Goal: Complete application form: Complete application form

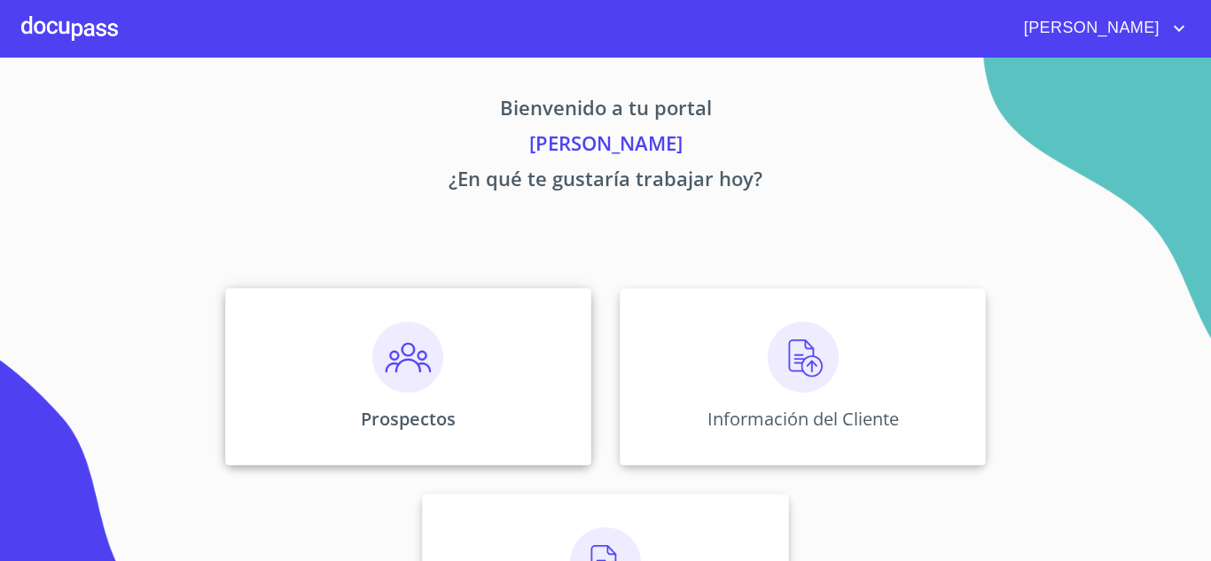
click at [404, 378] on img at bounding box center [407, 357] width 71 height 71
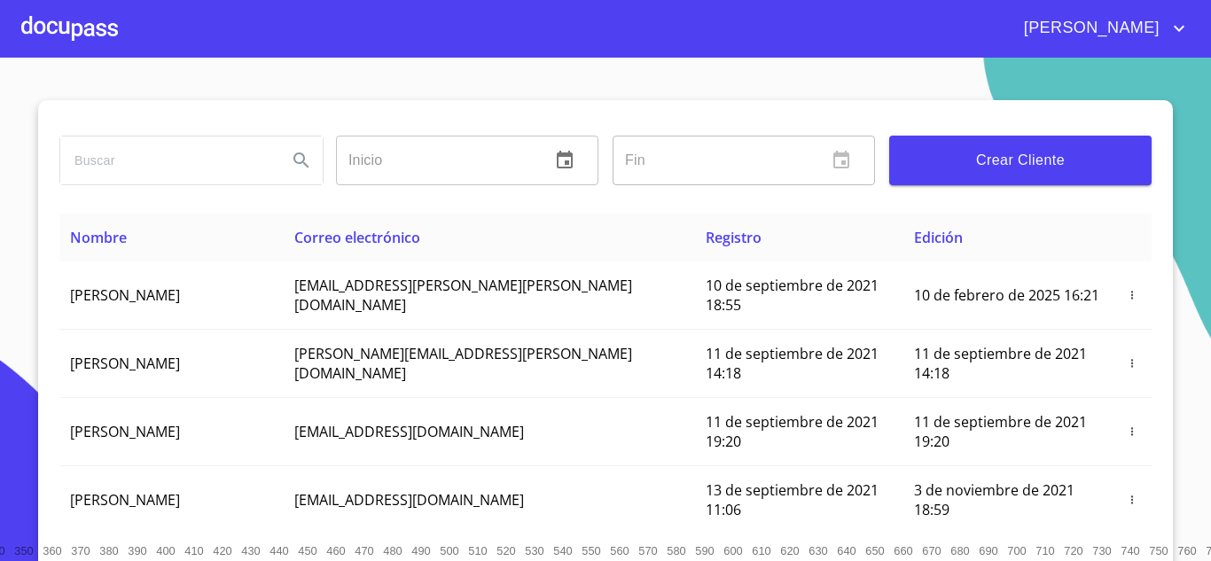
click at [1006, 158] on span "Crear Cliente" at bounding box center [1020, 160] width 234 height 25
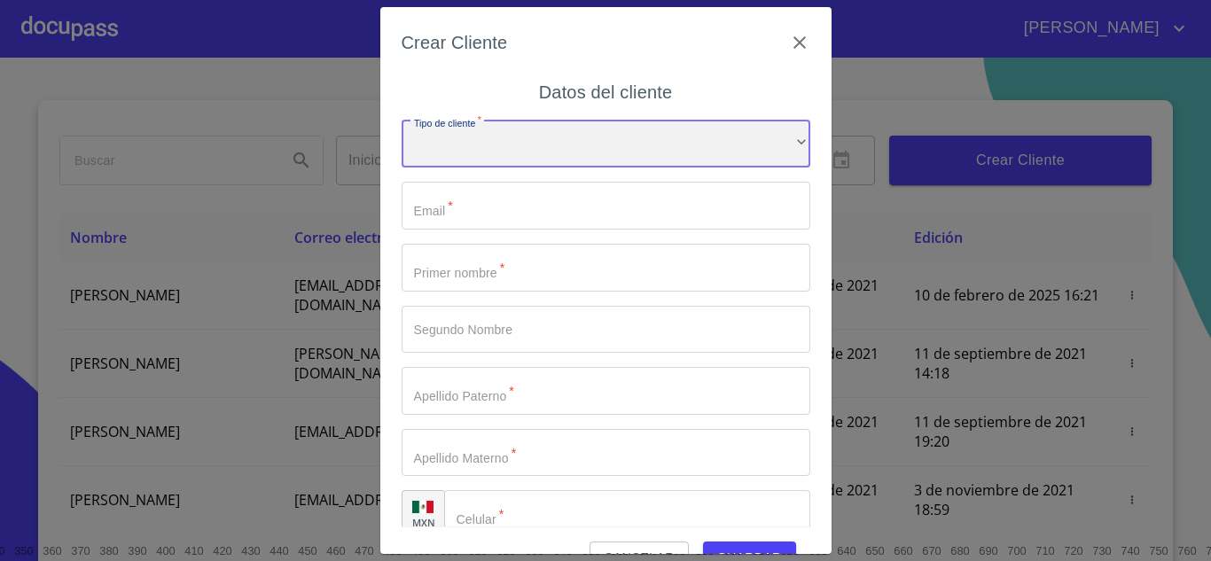
click at [775, 142] on div "​" at bounding box center [605, 145] width 409 height 48
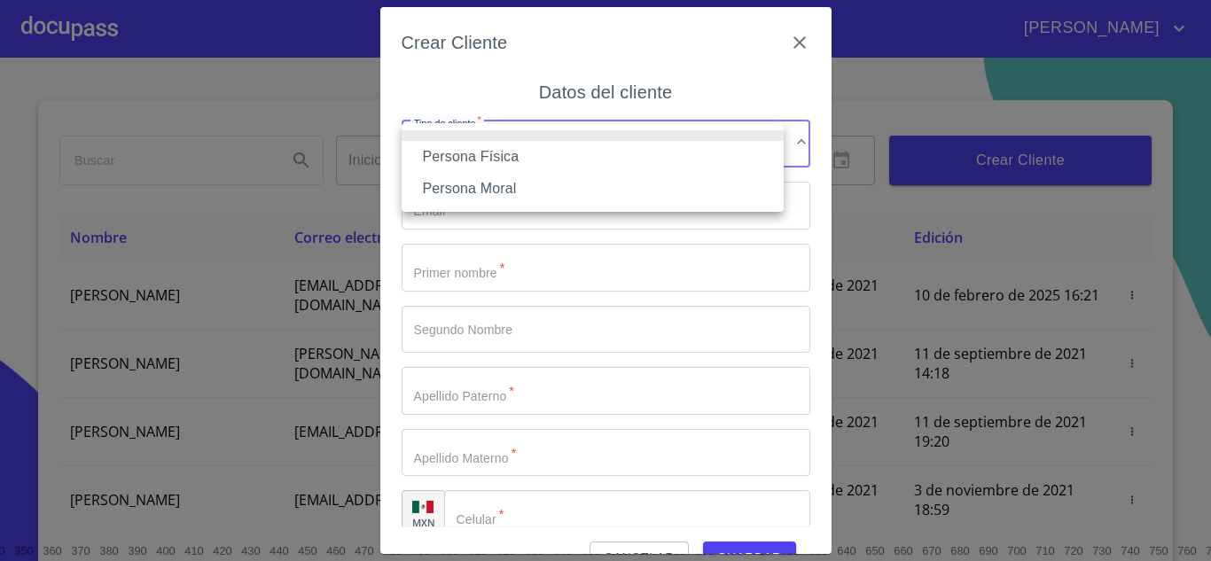
click at [492, 191] on li "Persona Moral" at bounding box center [592, 189] width 382 height 32
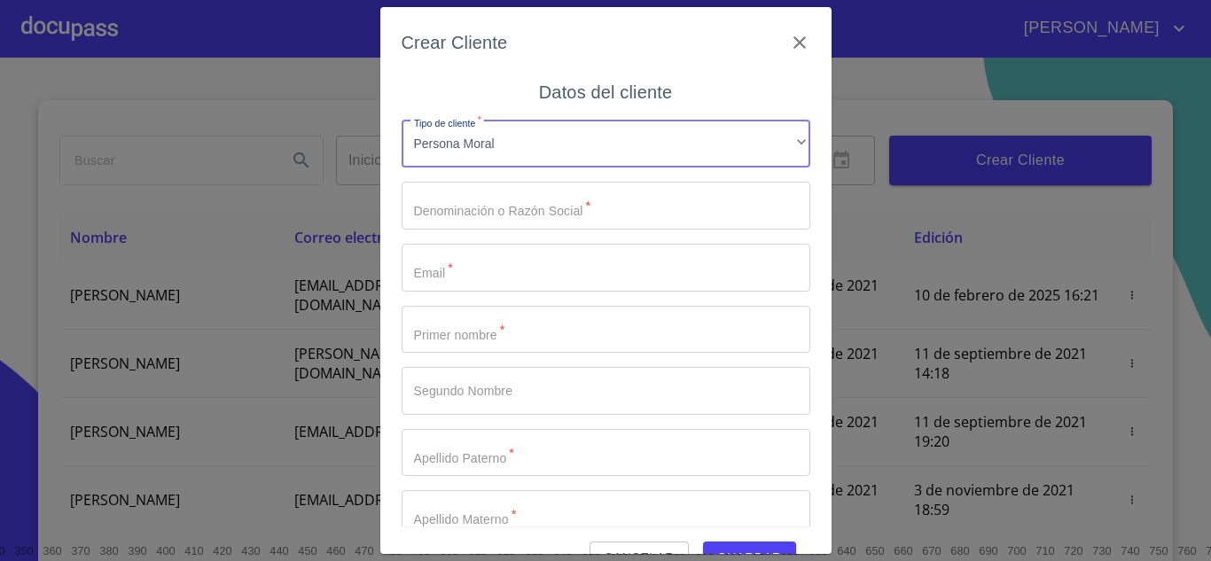
click at [699, 214] on input "Tipo de cliente   *" at bounding box center [605, 206] width 409 height 48
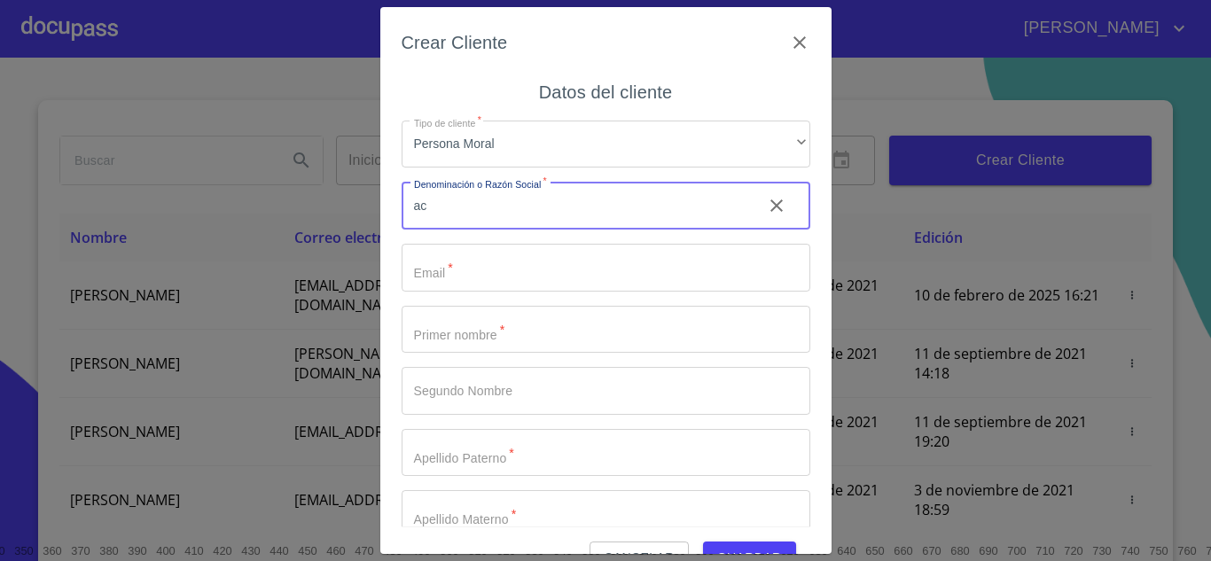
type input "a"
type input "AISLANTES Y ACUSTICOS FIREPROOFING SYSTEMS, S.A. DE C.V."
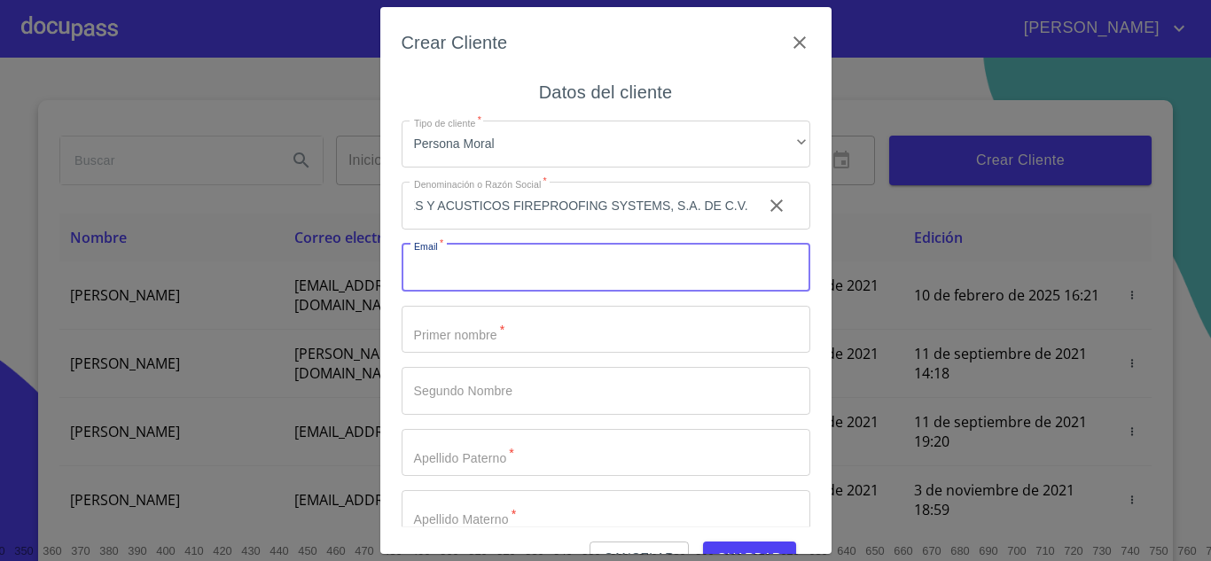
scroll to position [0, 0]
click at [505, 278] on input "Tipo de cliente   *" at bounding box center [605, 268] width 409 height 48
type input "J"
type input "[EMAIL_ADDRESS][DOMAIN_NAME]"
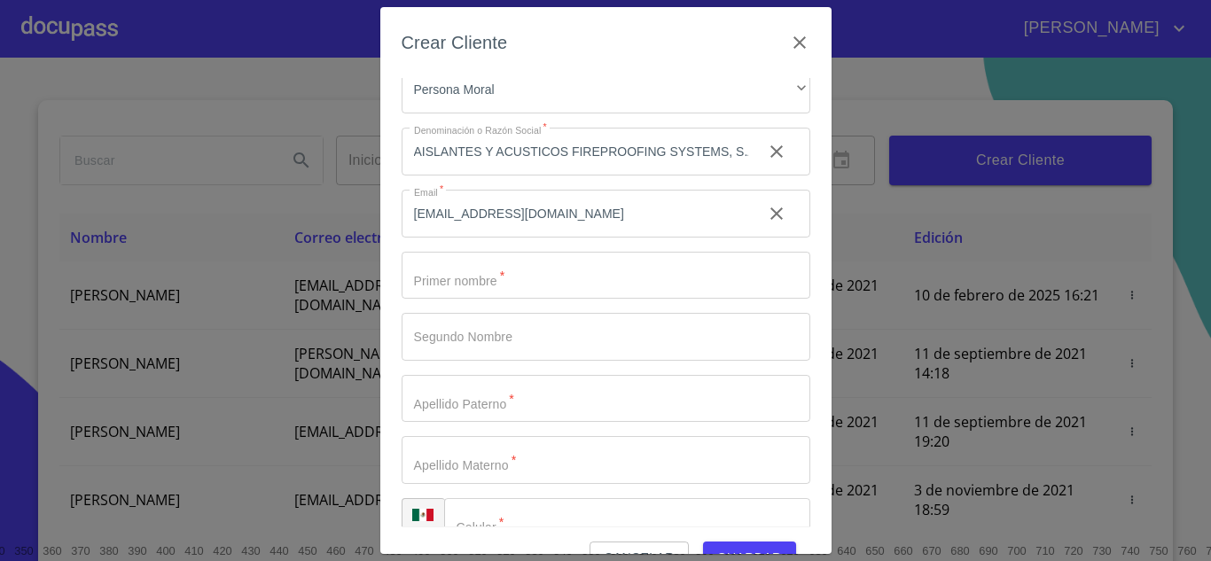
scroll to position [71, 0]
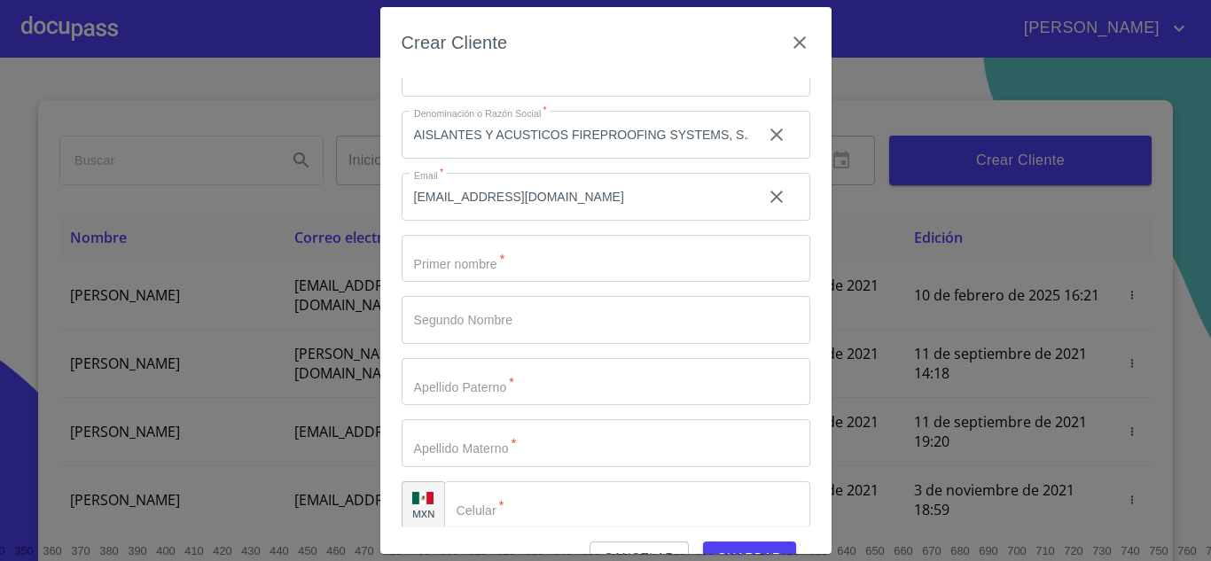
click at [549, 159] on input "Tipo de cliente   *" at bounding box center [574, 135] width 347 height 48
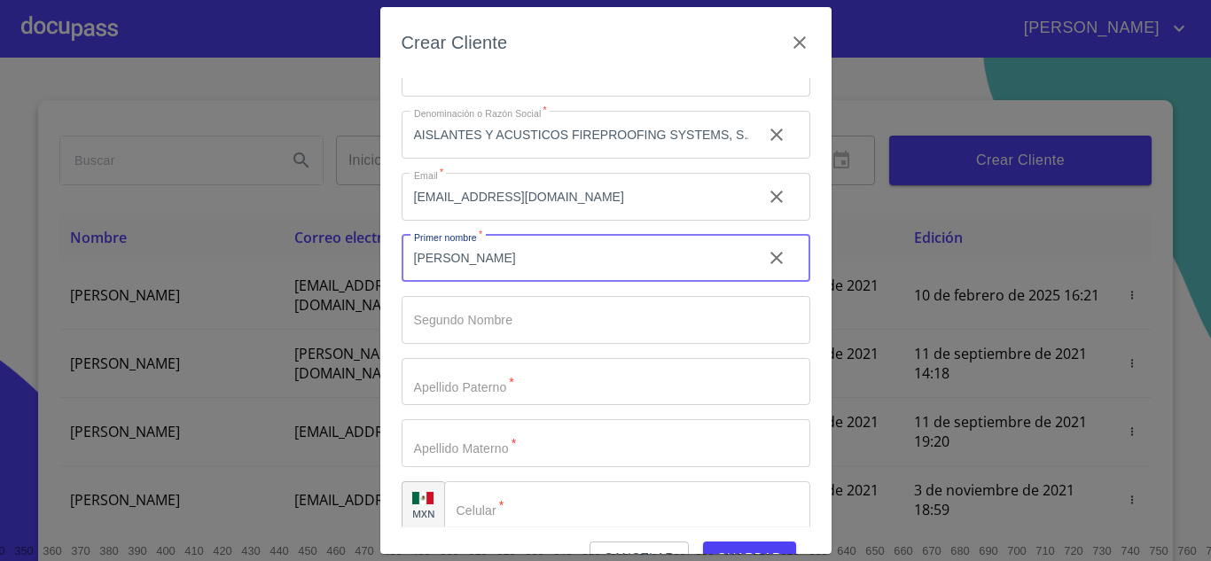
type input "[PERSON_NAME]"
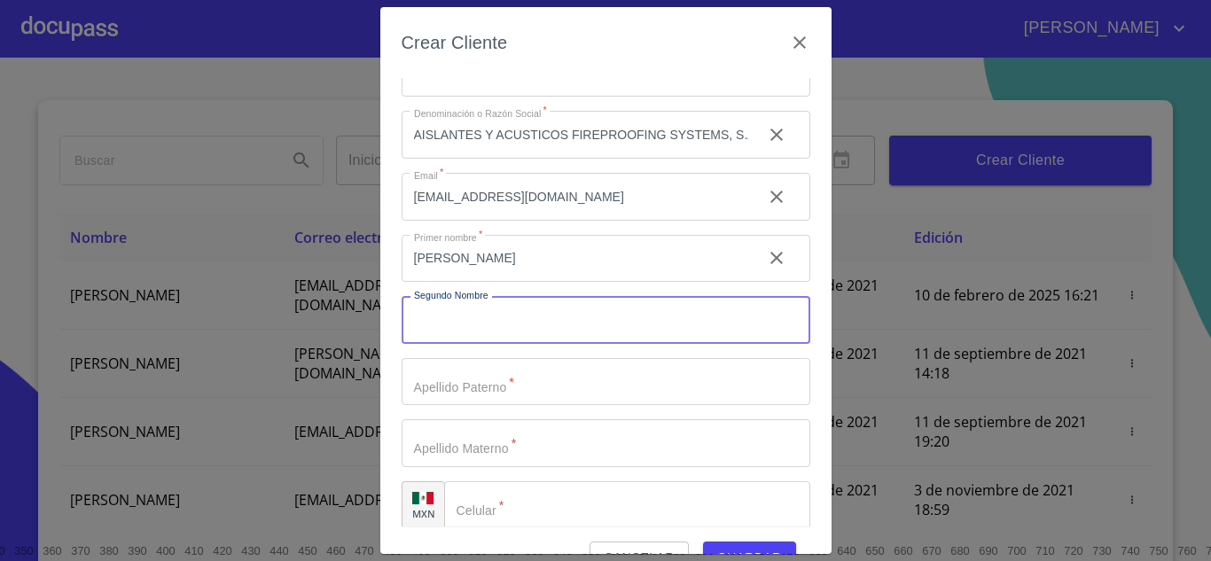
click at [466, 319] on input "Tipo de cliente   *" at bounding box center [605, 320] width 409 height 48
type input "FRANCISCO"
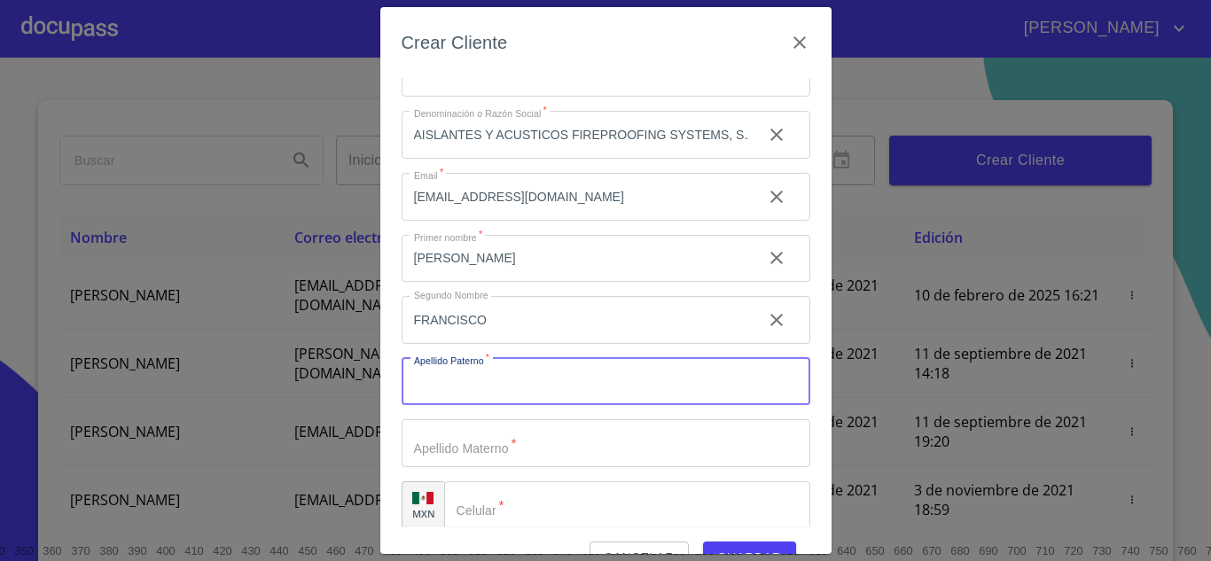
click at [463, 389] on input "Tipo de cliente   *" at bounding box center [605, 382] width 409 height 48
type input "[PERSON_NAME]"
click at [432, 159] on input "Tipo de cliente   *" at bounding box center [574, 135] width 347 height 48
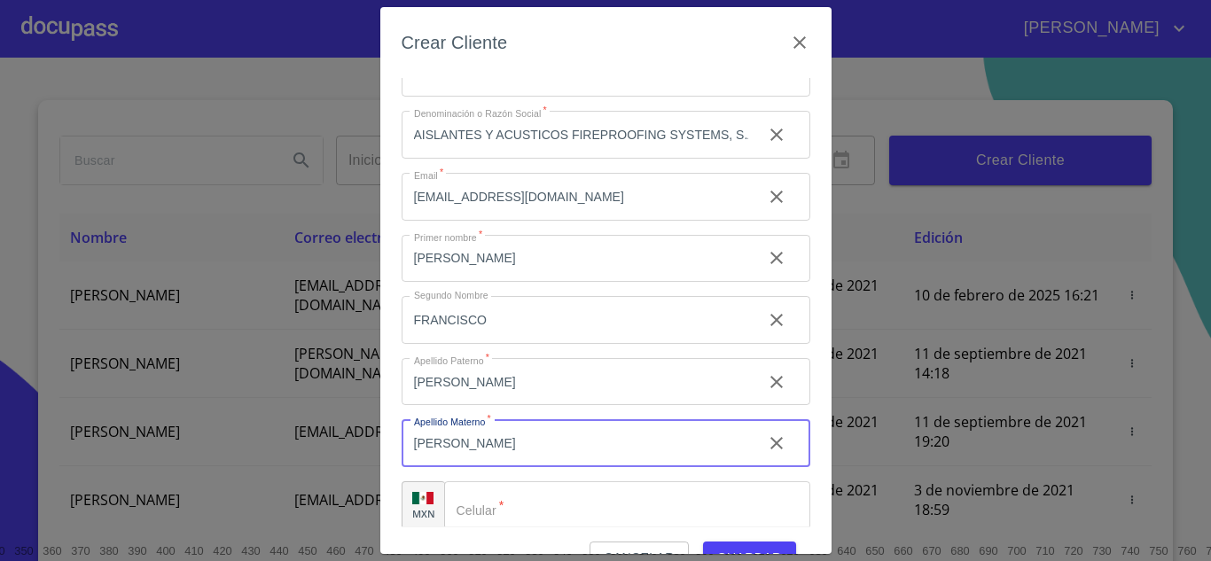
type input "[PERSON_NAME]"
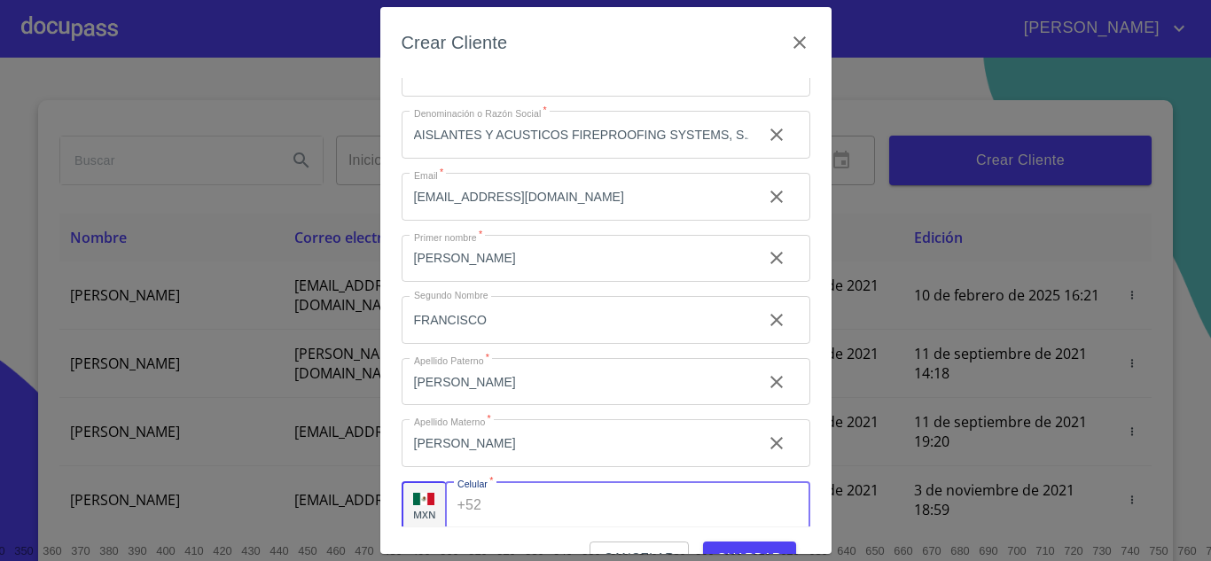
click at [479, 510] on div "+52 ​" at bounding box center [627, 505] width 365 height 48
type input "[PHONE_NUMBER]"
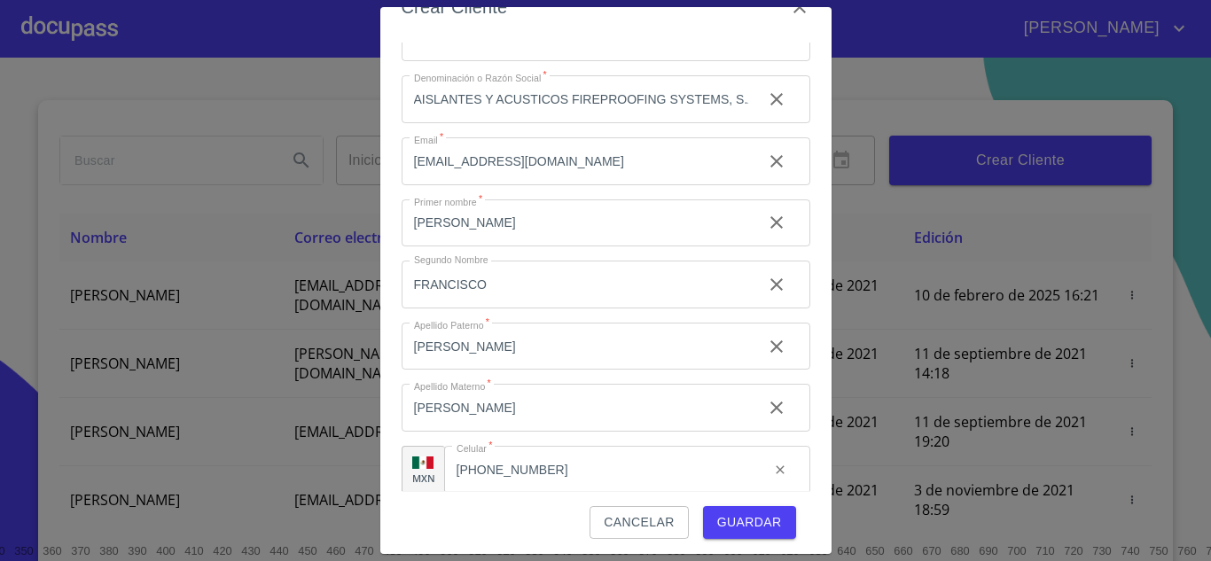
click at [744, 525] on span "Guardar" at bounding box center [749, 522] width 65 height 22
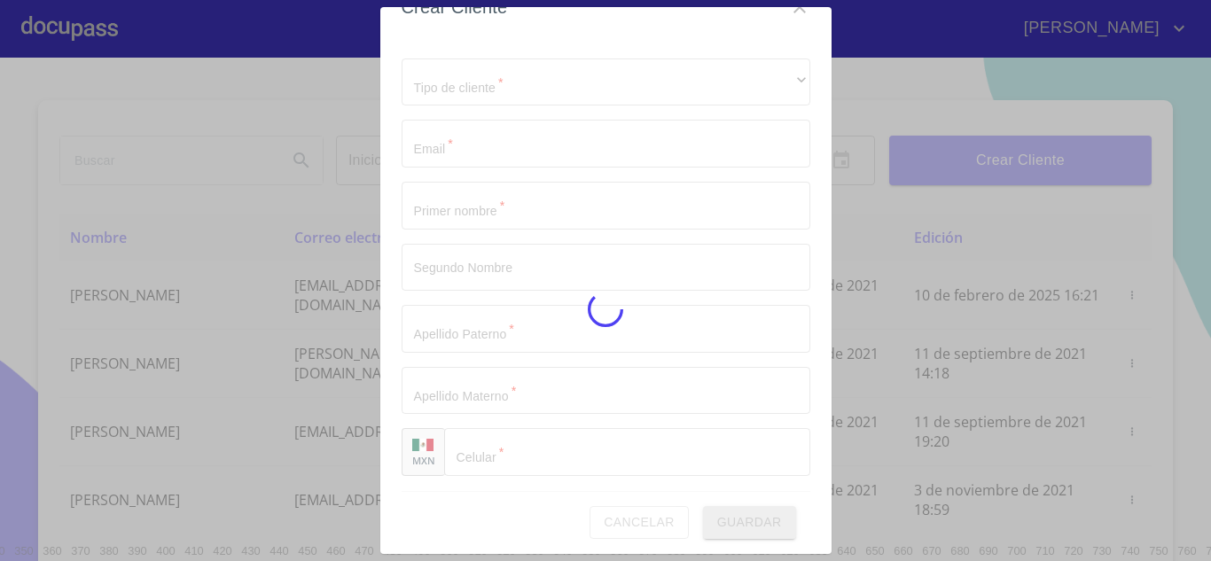
scroll to position [27, 0]
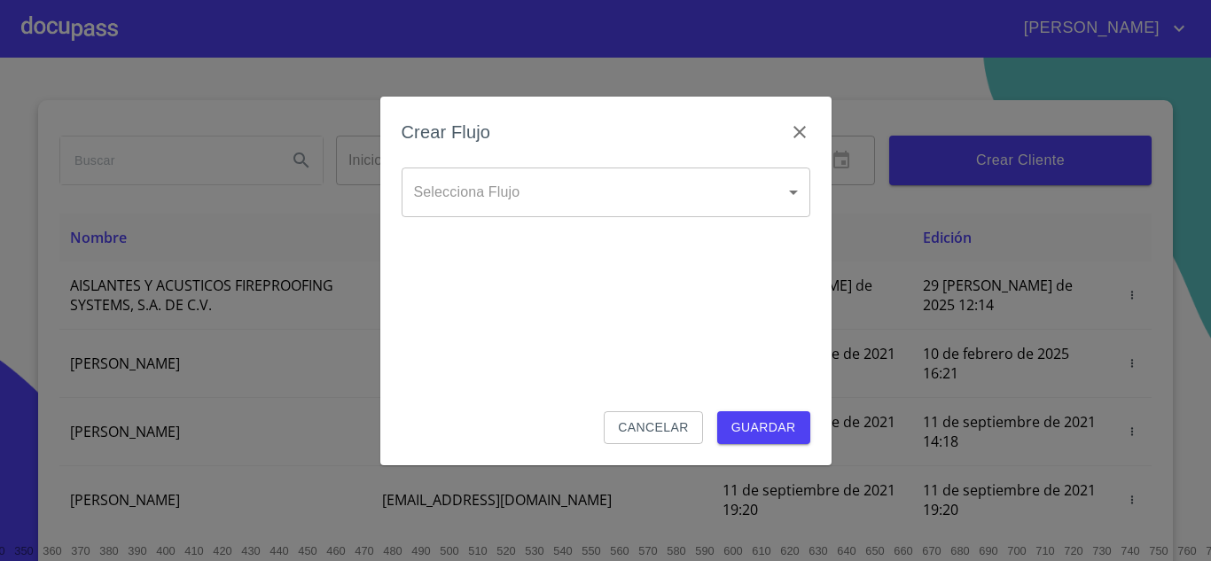
click at [797, 193] on body "[PERSON_NAME] ​ Fin ​ Crear Cliente Nombre Correo electrónico Registro Edición …" at bounding box center [605, 280] width 1211 height 561
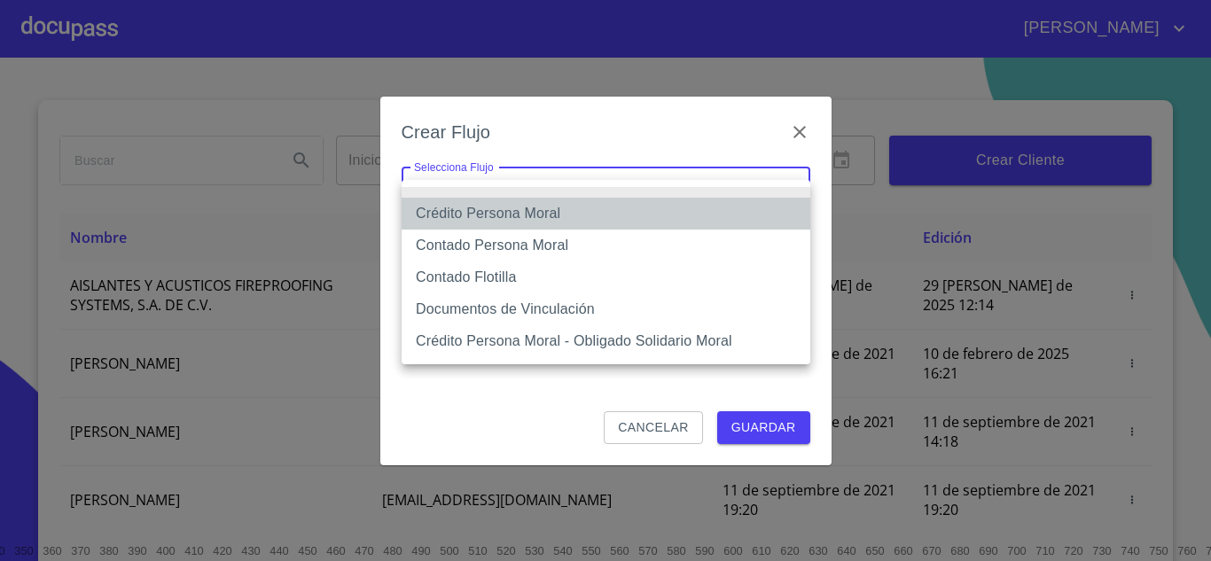
click at [549, 211] on li "Crédito Persona Moral" at bounding box center [605, 214] width 409 height 32
type input "614ae8207e49d67341f8d0cd"
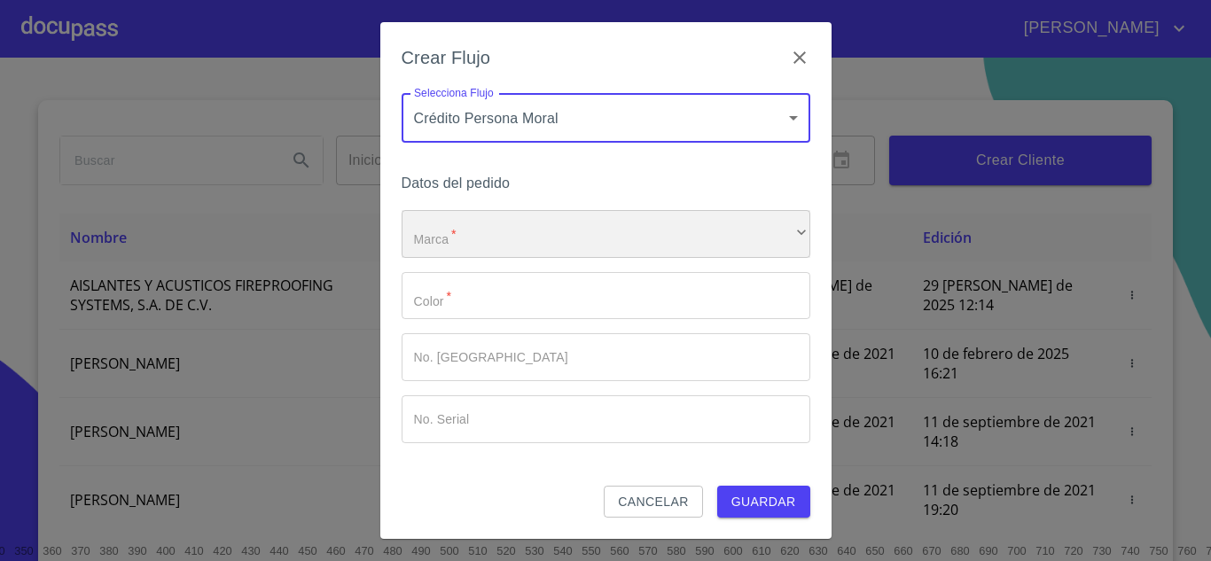
click at [555, 238] on div "​" at bounding box center [605, 234] width 409 height 48
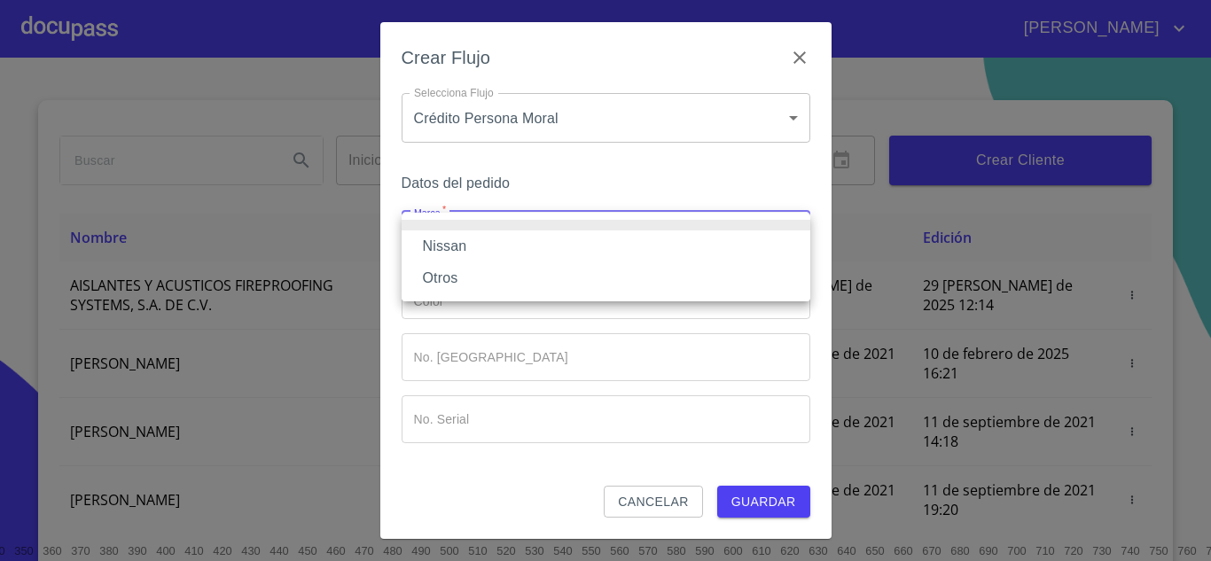
click at [492, 245] on li "Nissan" at bounding box center [605, 246] width 409 height 32
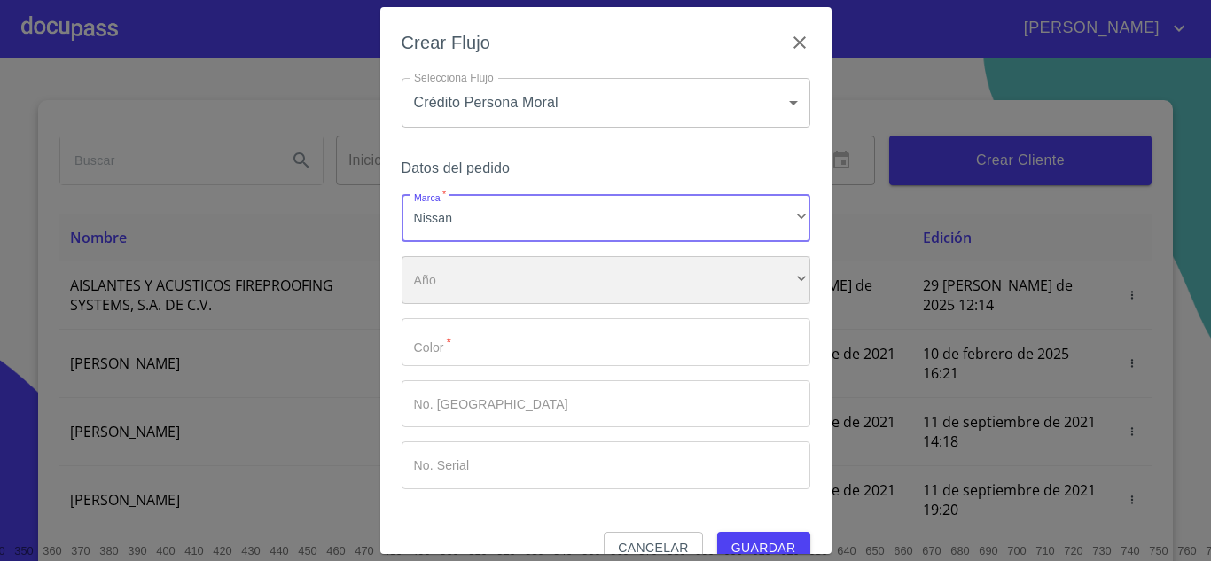
click at [487, 285] on div "​" at bounding box center [605, 280] width 409 height 48
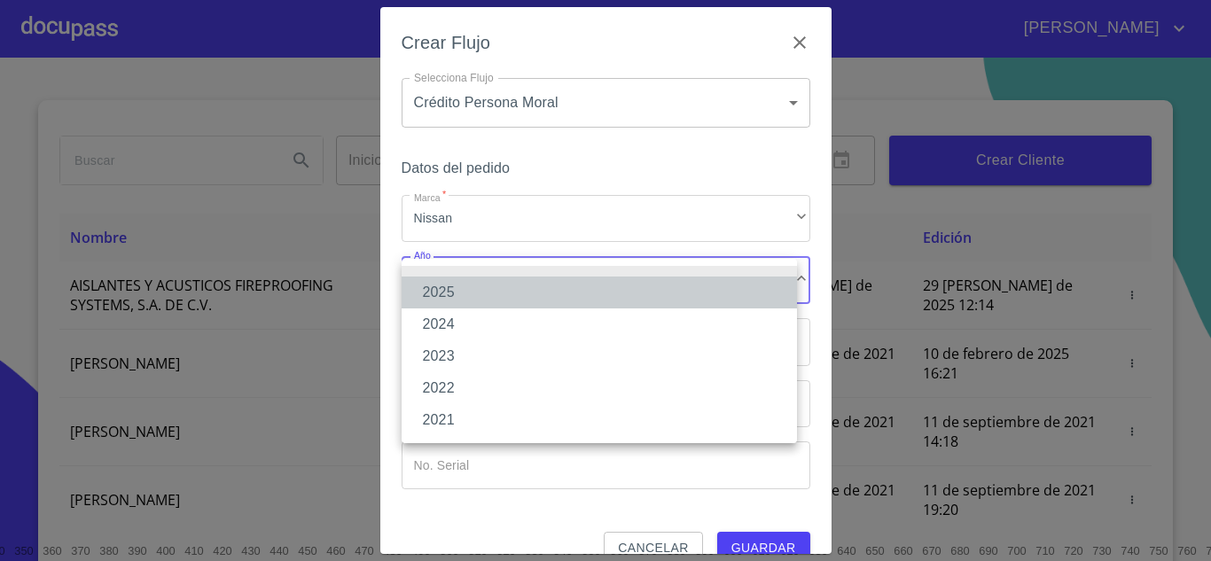
click at [479, 294] on li "2025" at bounding box center [598, 293] width 395 height 32
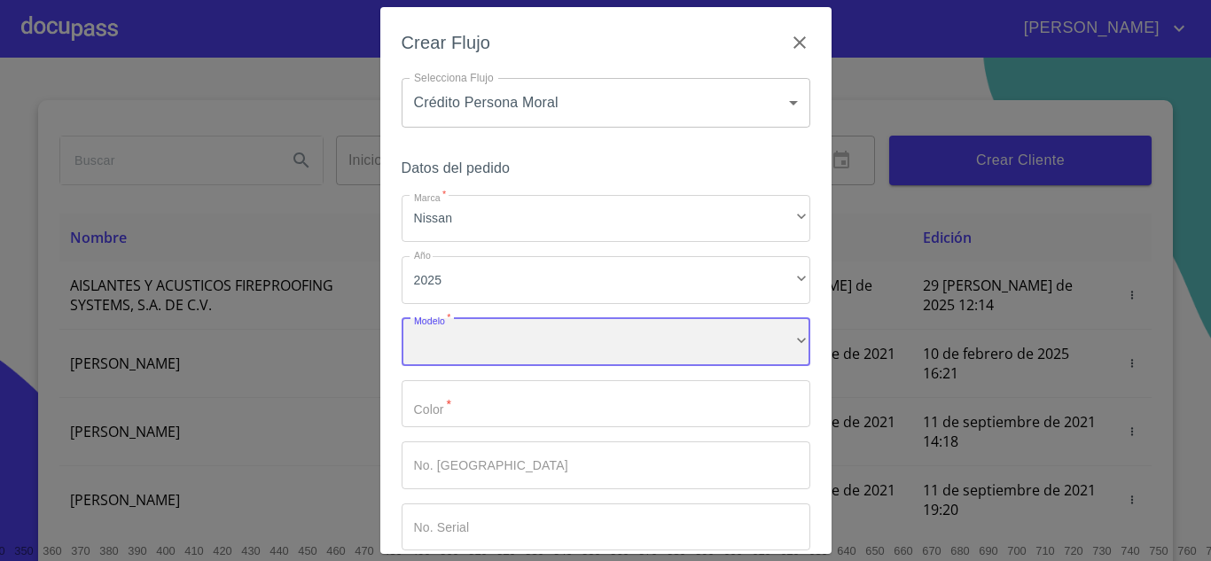
click at [487, 345] on div "​" at bounding box center [605, 342] width 409 height 48
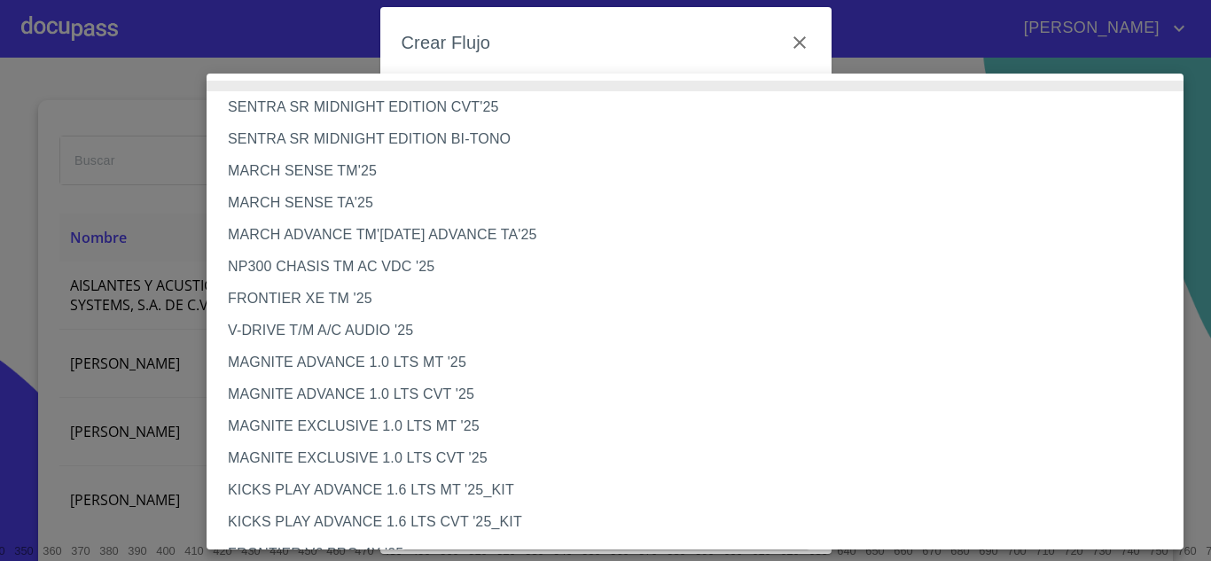
click at [368, 260] on li "NP300 CHASIS TM AC VDC '25" at bounding box center [701, 267] width 990 height 32
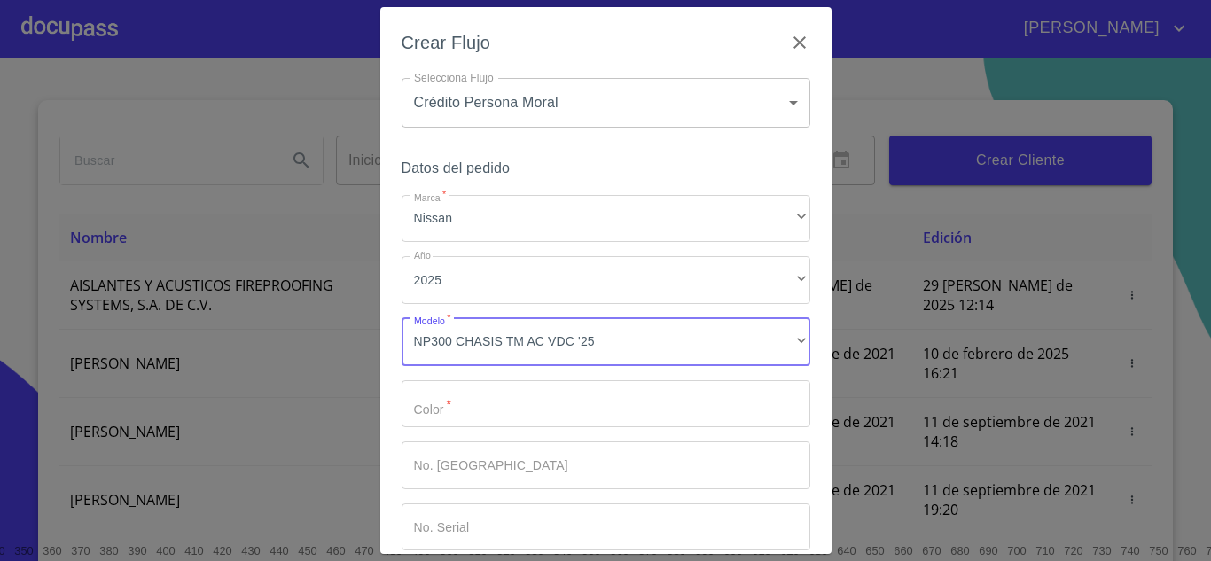
click at [517, 411] on input "Marca   *" at bounding box center [605, 404] width 409 height 48
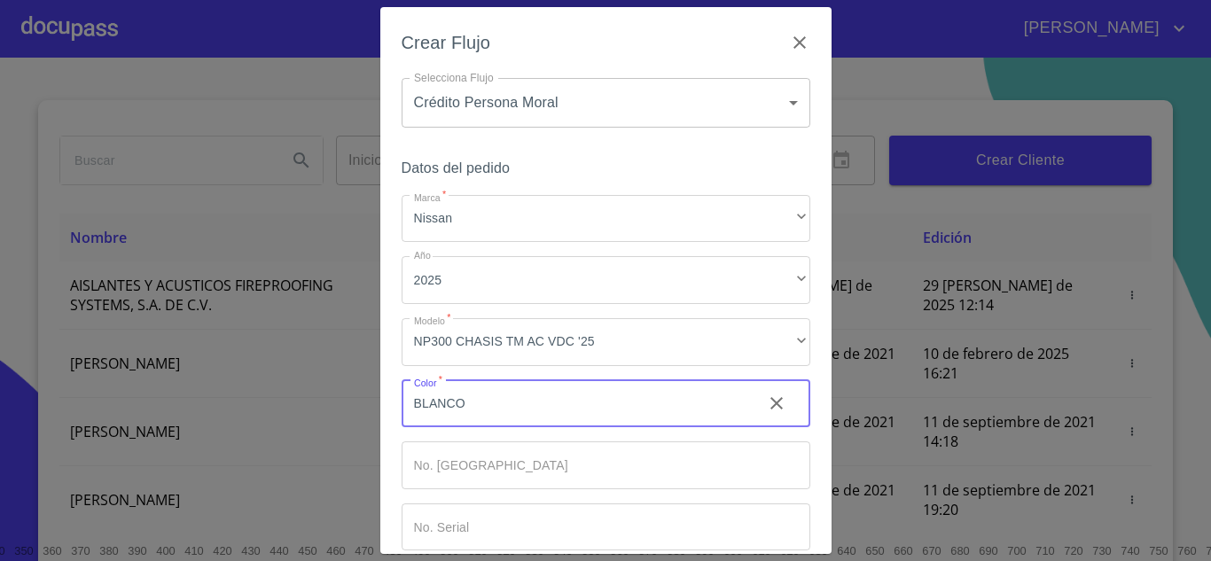
type input "BLANCO"
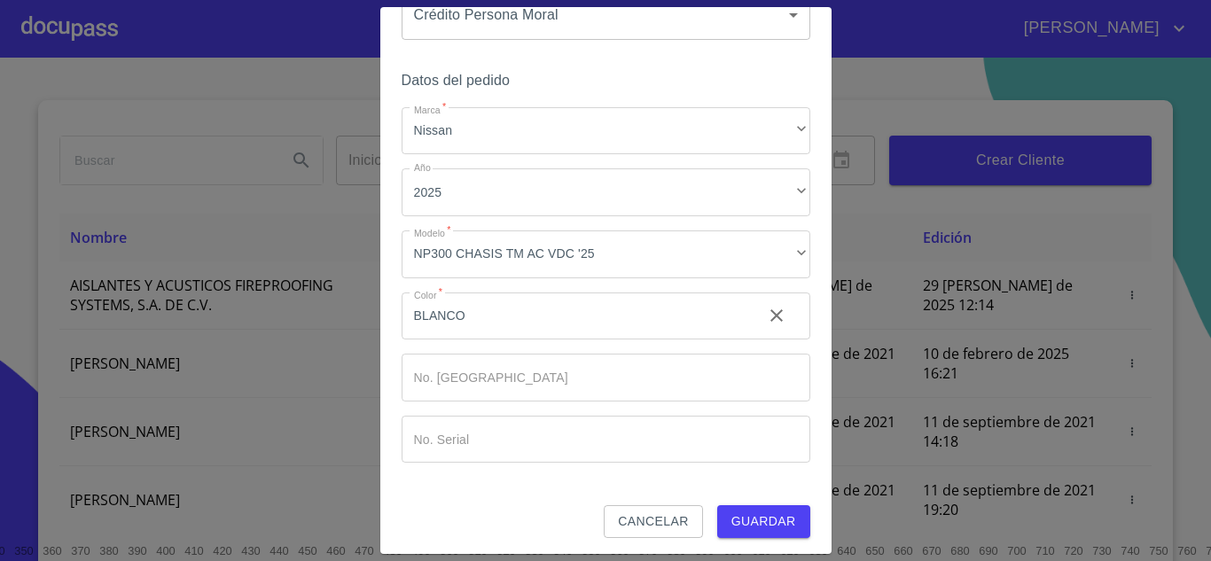
scroll to position [92, 0]
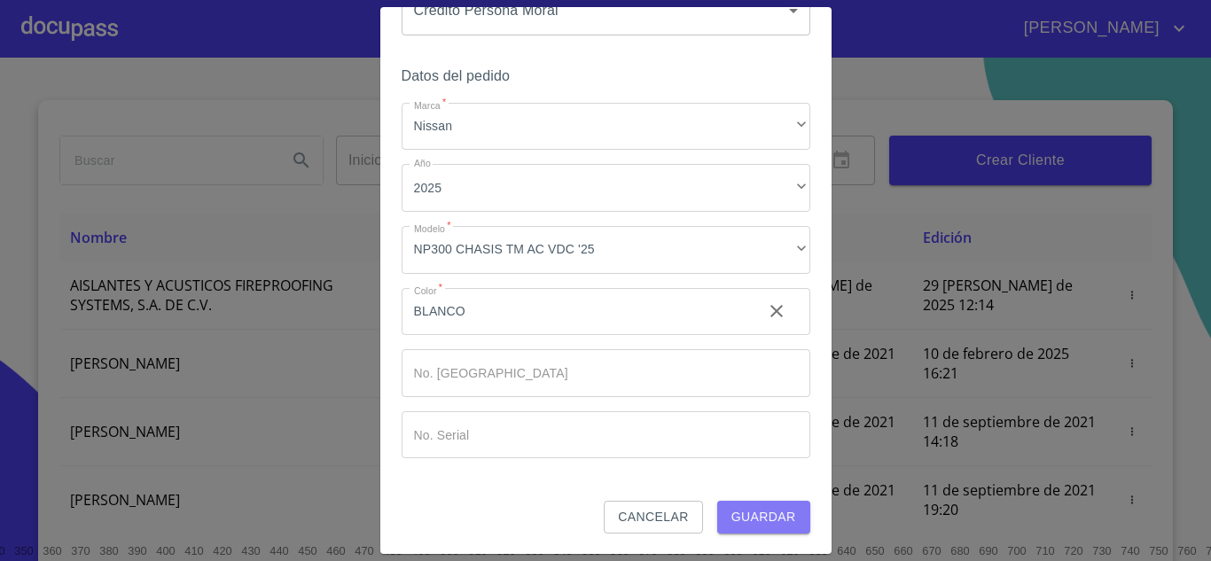
click at [768, 525] on span "Guardar" at bounding box center [763, 517] width 65 height 22
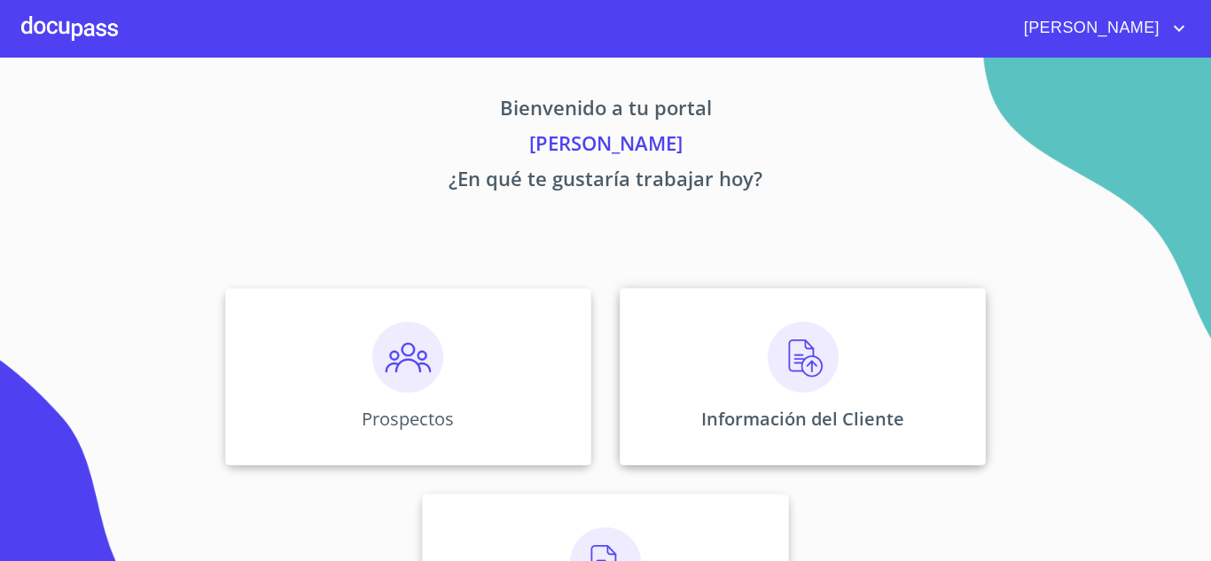
click at [789, 386] on img at bounding box center [802, 357] width 71 height 71
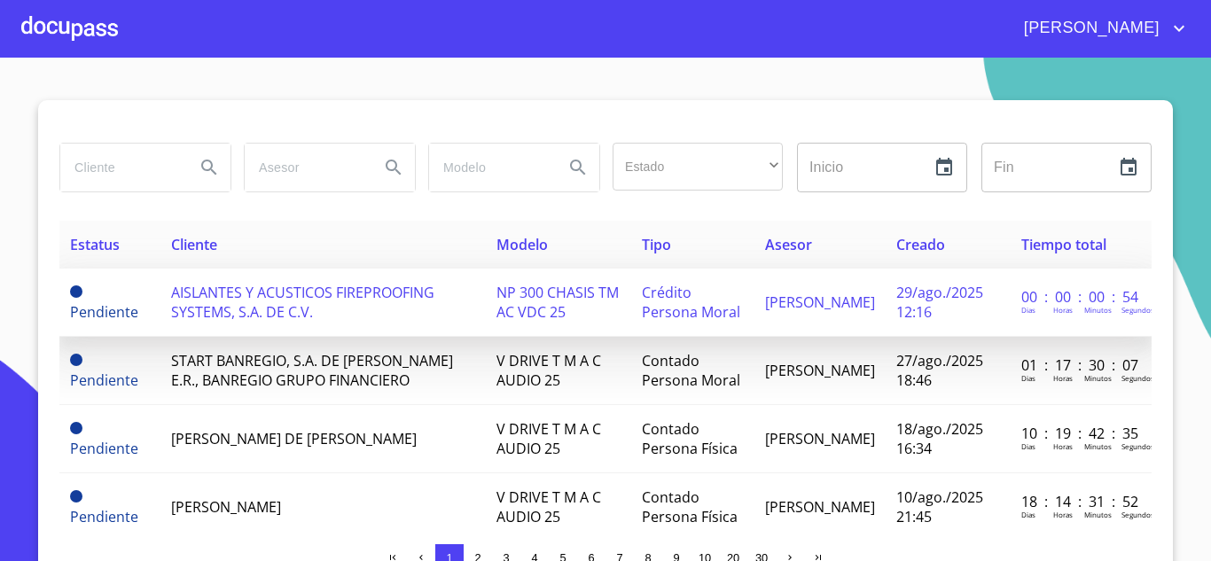
click at [533, 309] on span "NP 300 CHASIS TM AC VDC 25" at bounding box center [557, 302] width 122 height 39
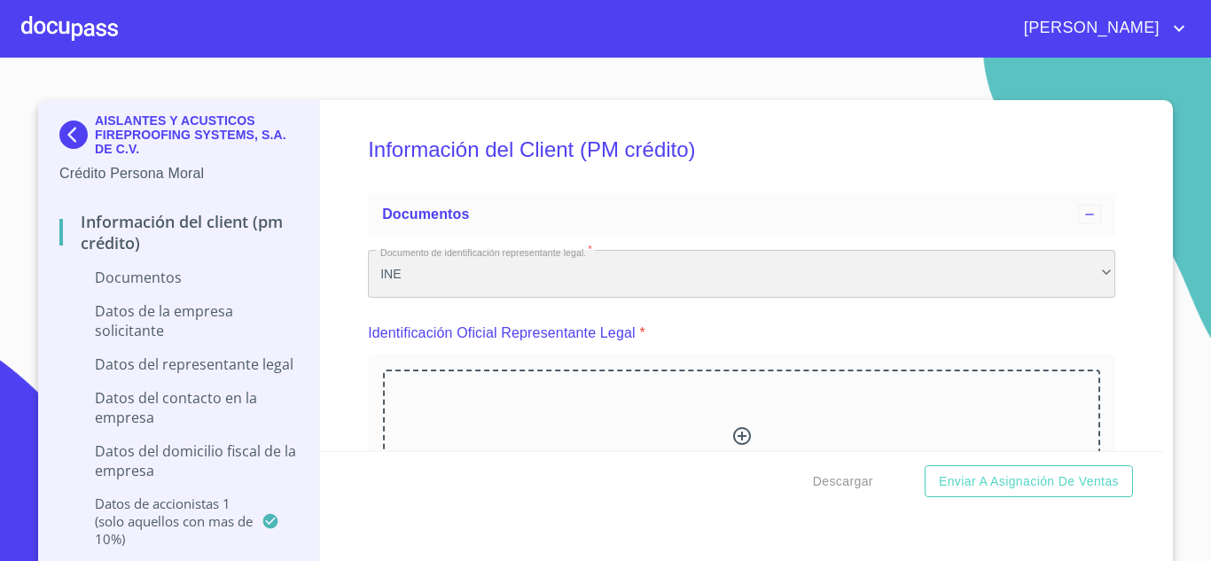
click at [1087, 272] on div "INE" at bounding box center [741, 274] width 747 height 48
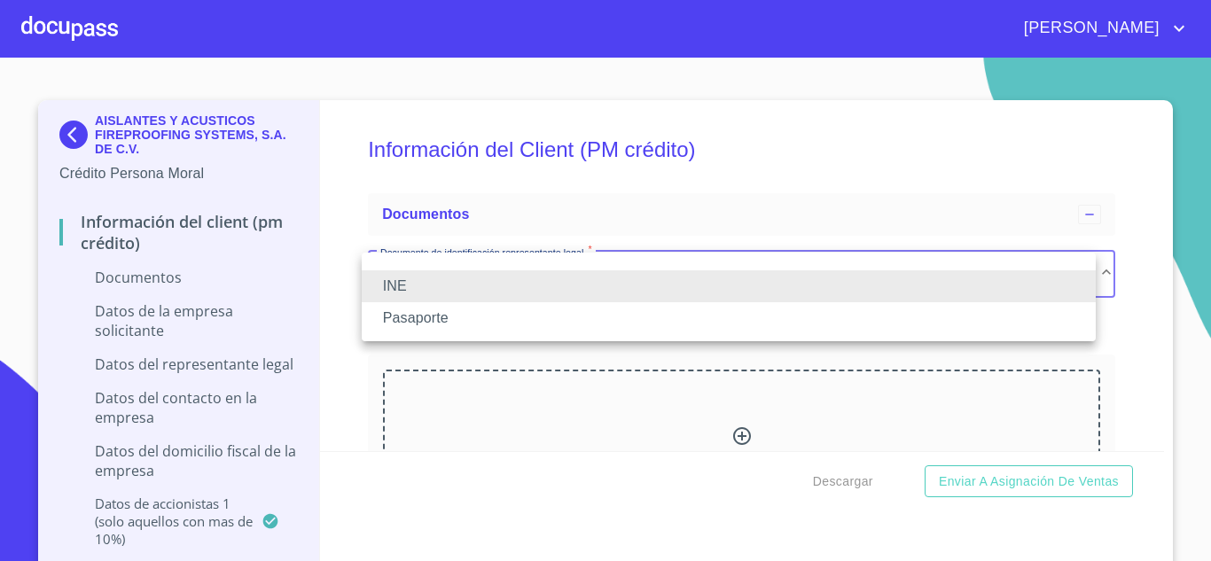
click at [426, 314] on li "Pasaporte" at bounding box center [729, 318] width 734 height 32
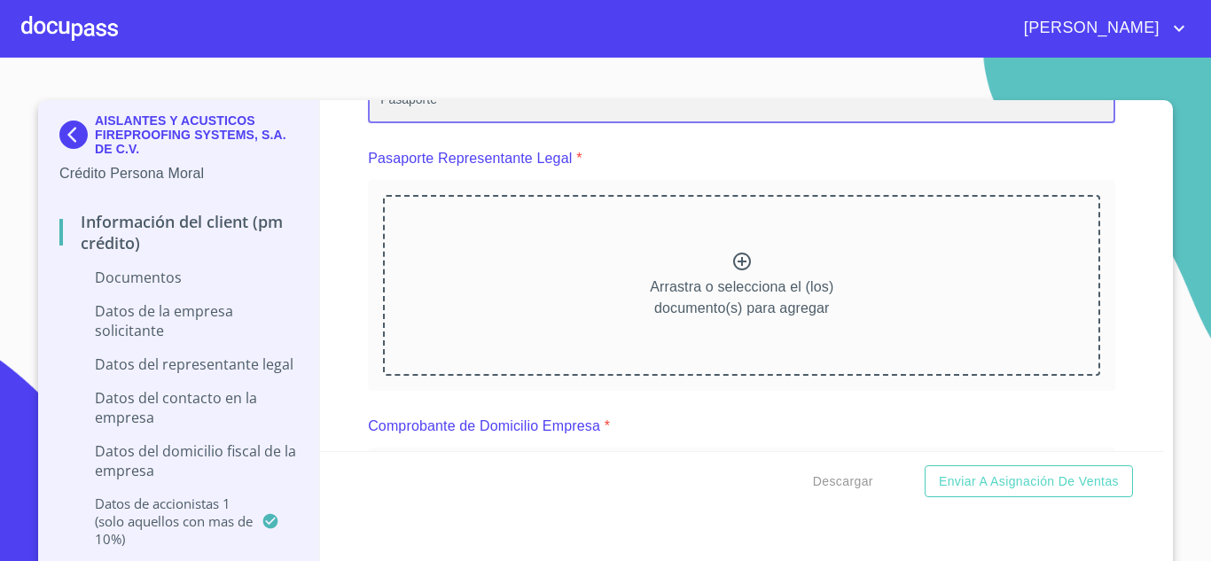
scroll to position [177, 0]
